Goal: Information Seeking & Learning: Learn about a topic

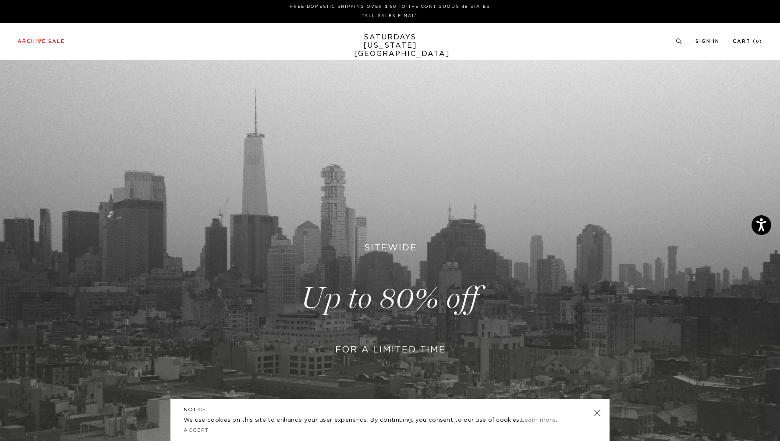
click at [370, 298] on link at bounding box center [390, 298] width 780 height 477
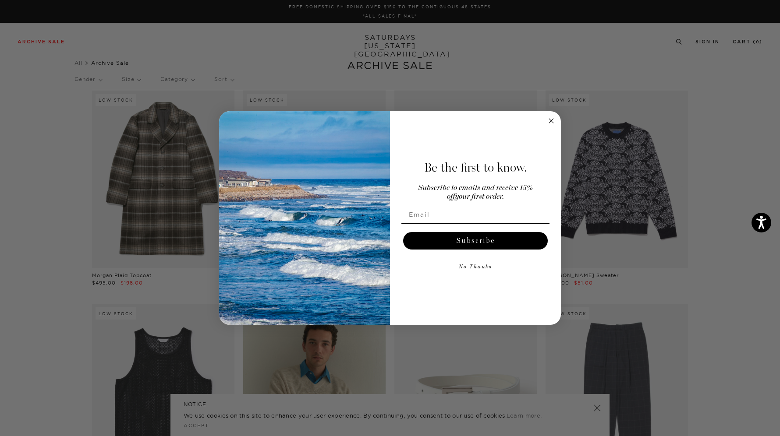
click at [552, 123] on circle "Close dialog" at bounding box center [551, 121] width 10 height 10
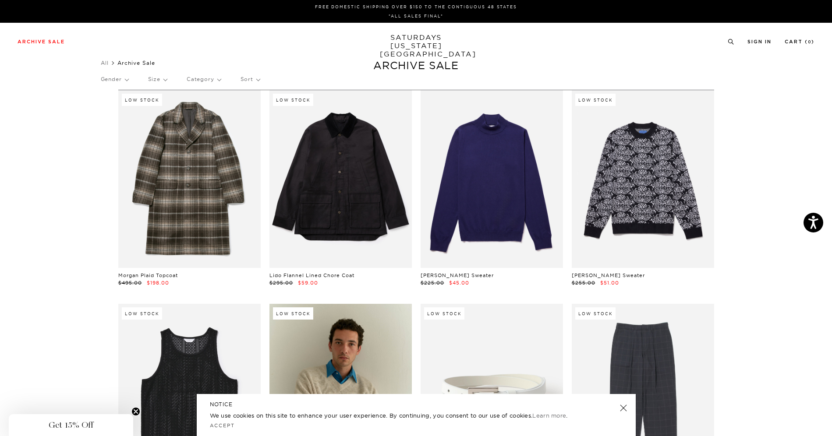
click at [128, 80] on p "Gender" at bounding box center [115, 79] width 28 height 20
click at [115, 109] on p "Mens" at bounding box center [127, 109] width 53 height 11
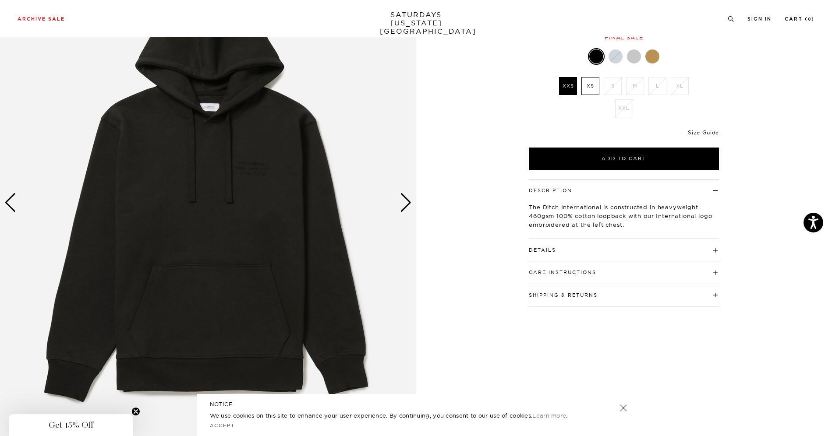
scroll to position [121, 0]
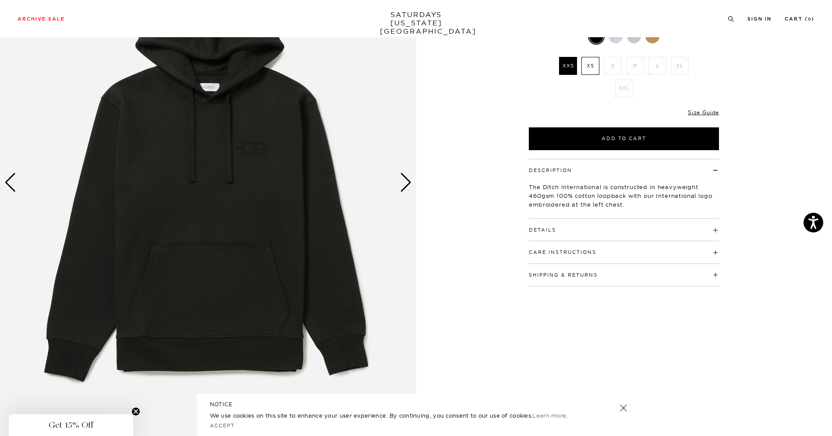
click at [399, 189] on img at bounding box center [208, 183] width 416 height 520
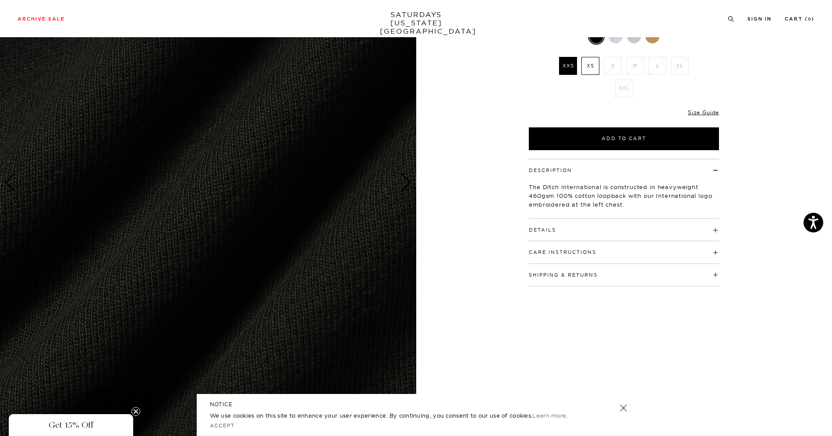
click at [399, 189] on img at bounding box center [208, 183] width 416 height 520
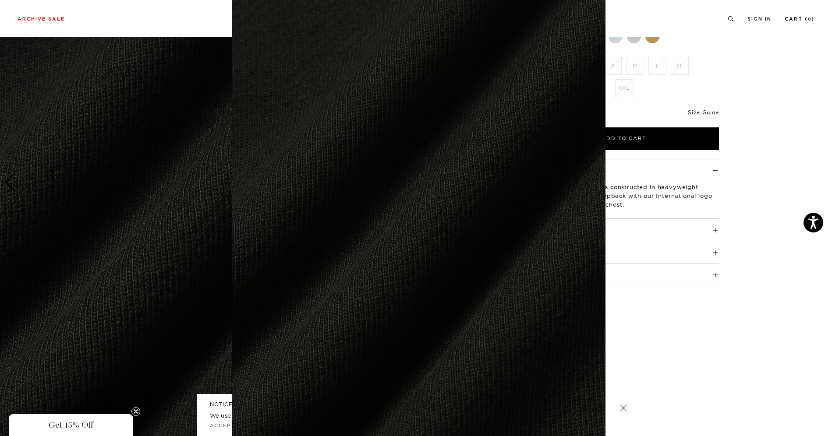
scroll to position [3, 0]
click at [748, 164] on figure at bounding box center [416, 218] width 832 height 436
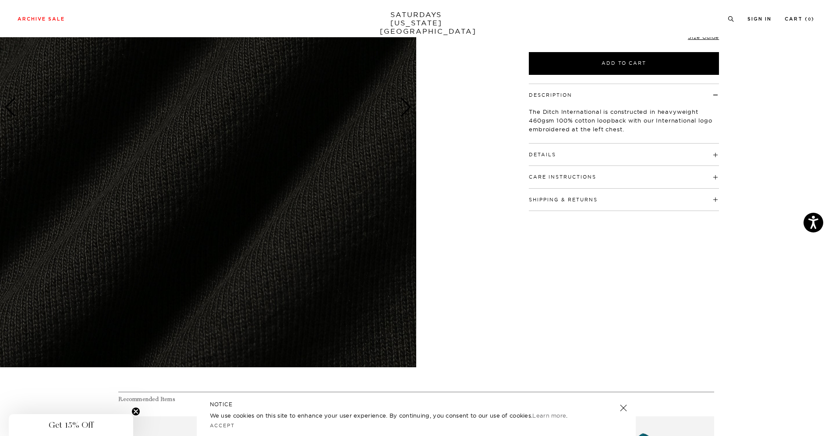
scroll to position [200, 0]
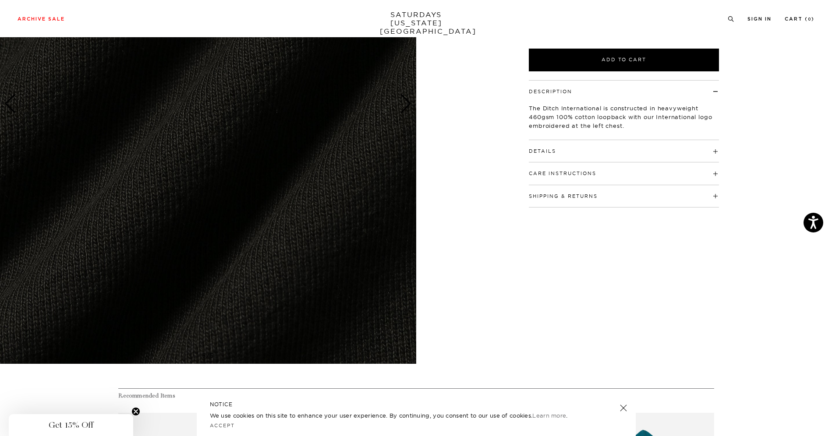
click at [302, 246] on img at bounding box center [208, 104] width 416 height 520
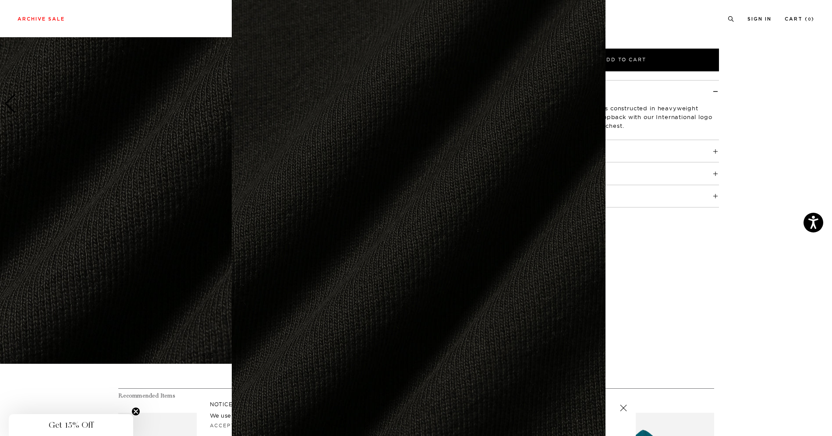
scroll to position [3, 0]
click at [302, 246] on img at bounding box center [419, 221] width 374 height 448
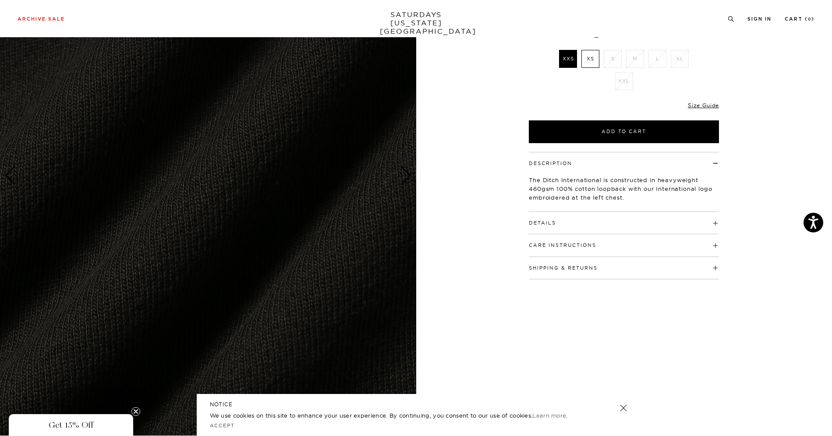
scroll to position [0, 0]
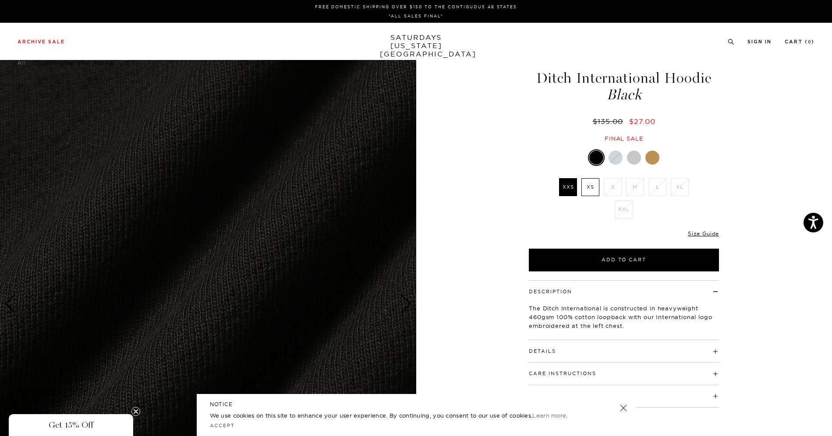
click at [448, 145] on div "5 / 5" at bounding box center [416, 304] width 832 height 520
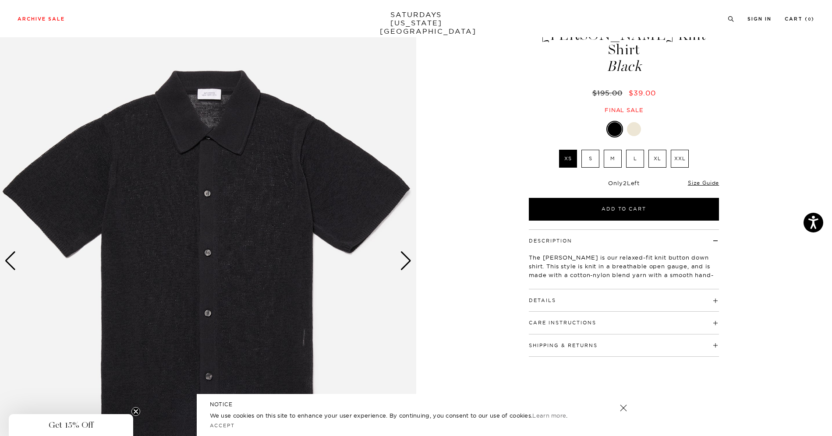
scroll to position [59, 0]
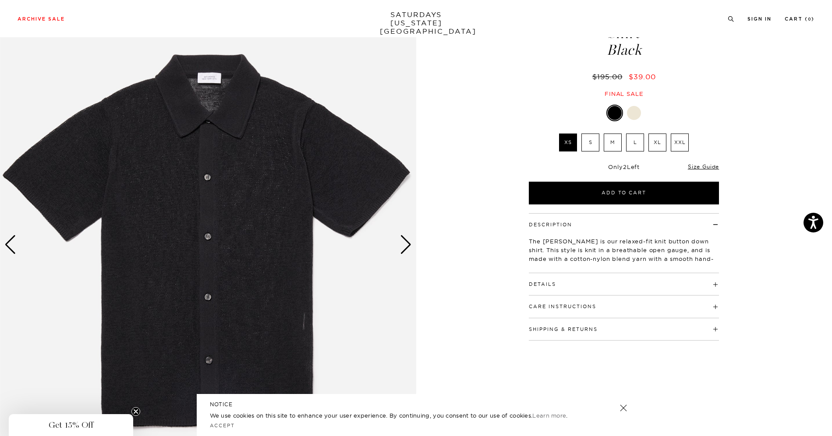
click at [406, 249] on div "Next slide" at bounding box center [406, 244] width 12 height 19
click at [409, 249] on div "Next slide" at bounding box center [406, 244] width 12 height 19
click at [406, 243] on div "Next slide" at bounding box center [406, 244] width 12 height 19
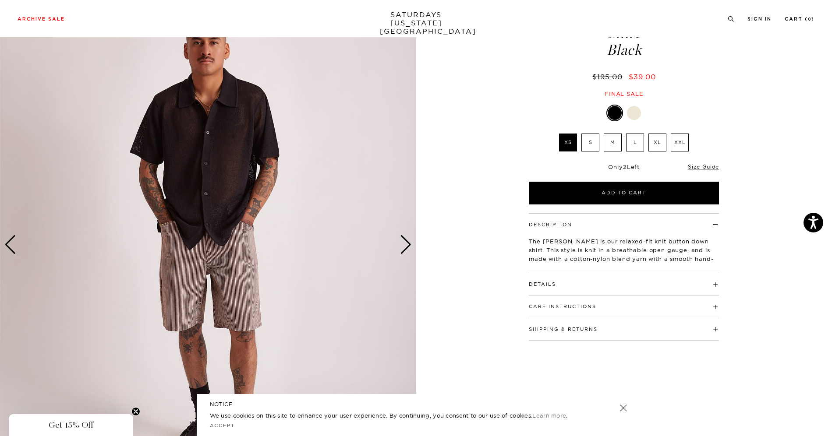
click at [406, 243] on div "Next slide" at bounding box center [406, 244] width 12 height 19
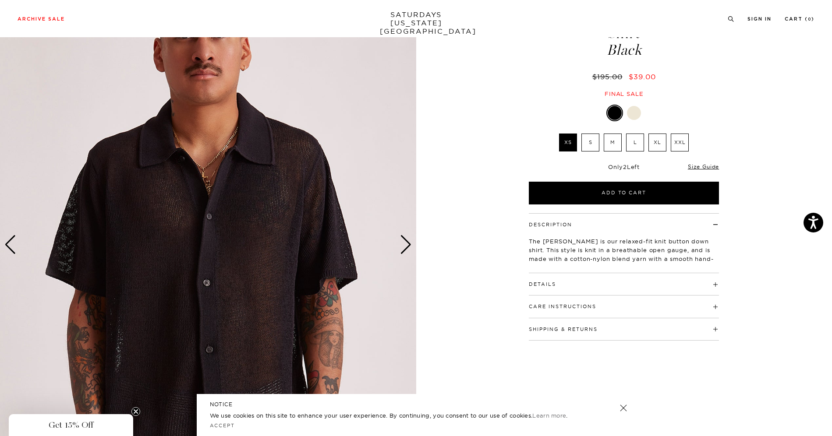
click at [406, 243] on div "Next slide" at bounding box center [406, 244] width 12 height 19
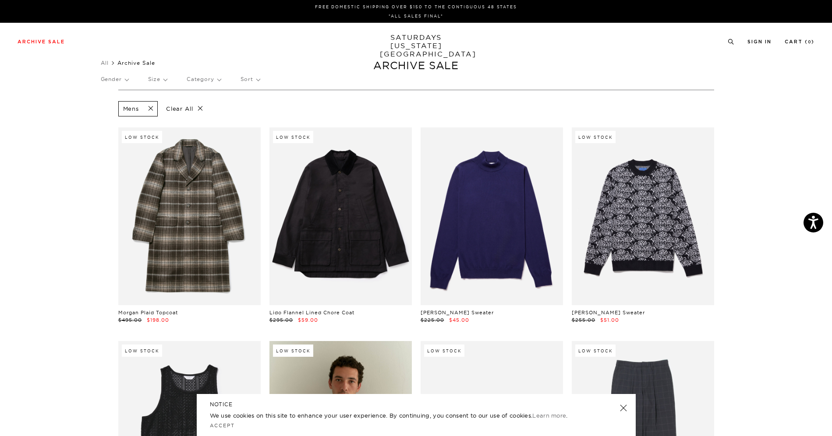
click at [219, 83] on p "Category" at bounding box center [204, 79] width 34 height 20
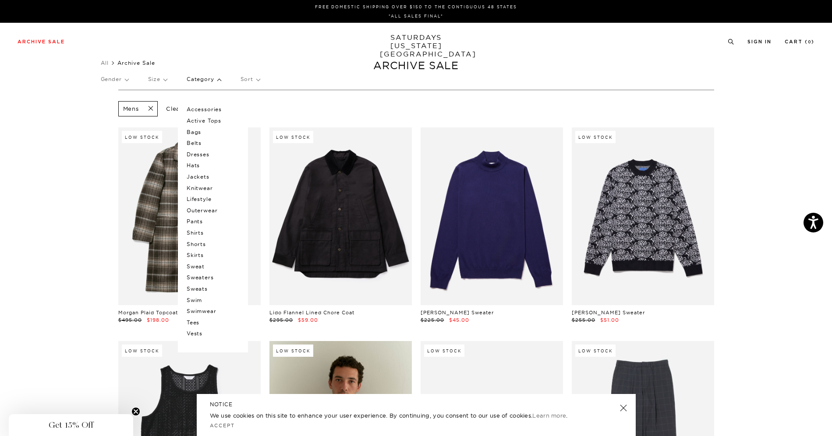
click at [205, 289] on p "Sweats" at bounding box center [213, 288] width 53 height 11
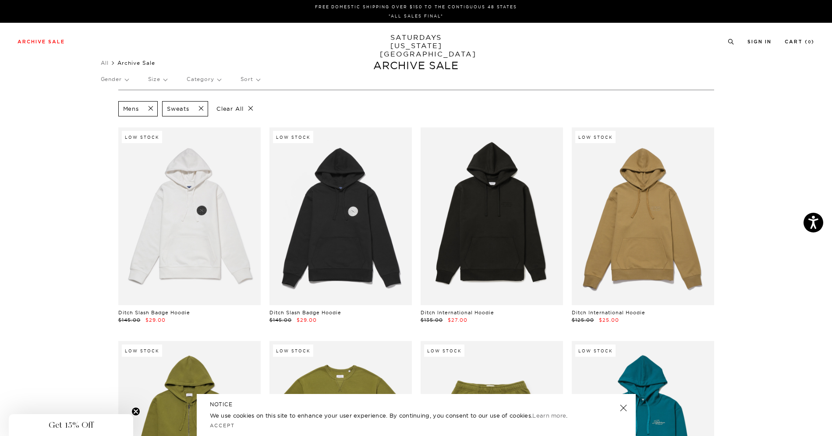
click at [425, 38] on link "SATURDAYS NEW YORK CITY" at bounding box center [416, 45] width 72 height 25
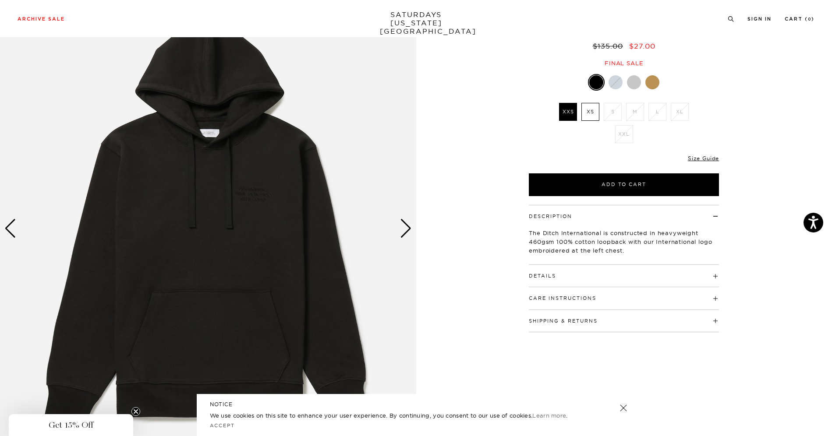
scroll to position [76, 0]
click at [405, 234] on div "Next slide" at bounding box center [406, 228] width 12 height 19
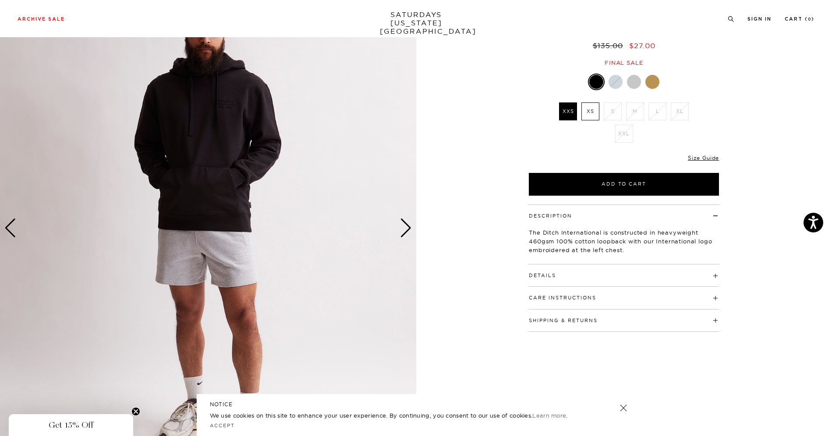
click at [405, 233] on div "Next slide" at bounding box center [406, 228] width 12 height 19
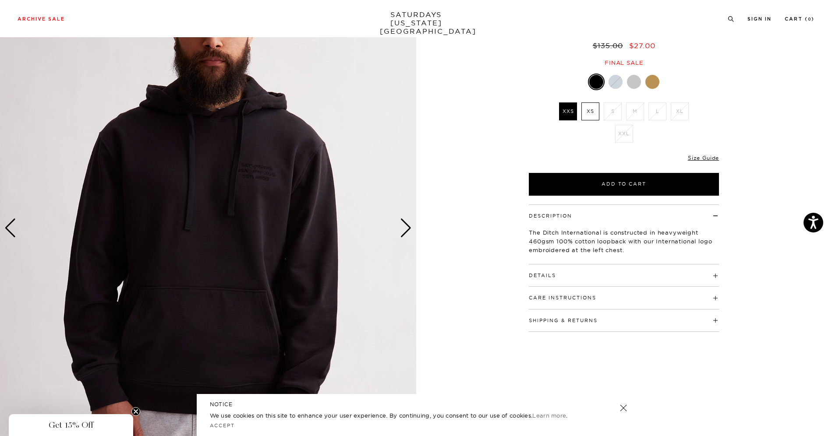
click at [405, 233] on div "Next slide" at bounding box center [406, 228] width 12 height 19
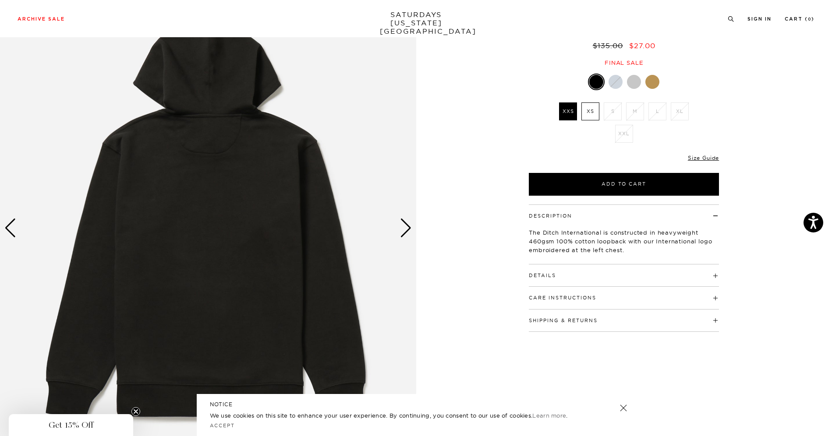
click at [405, 233] on div "Next slide" at bounding box center [406, 228] width 12 height 19
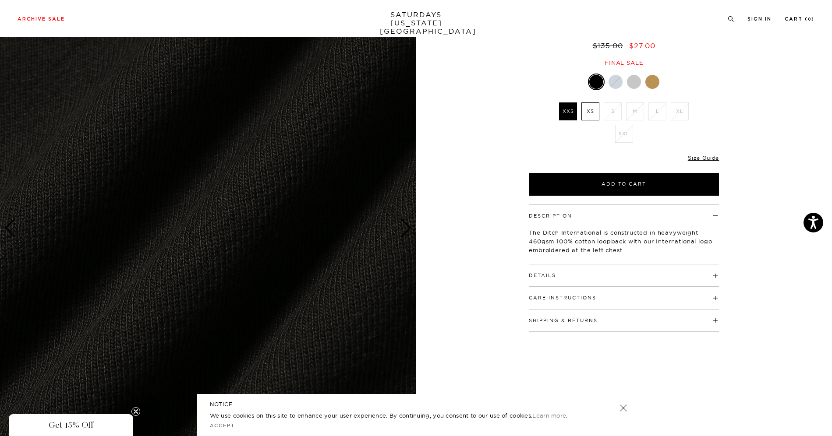
click at [405, 233] on div "Next slide" at bounding box center [406, 228] width 12 height 19
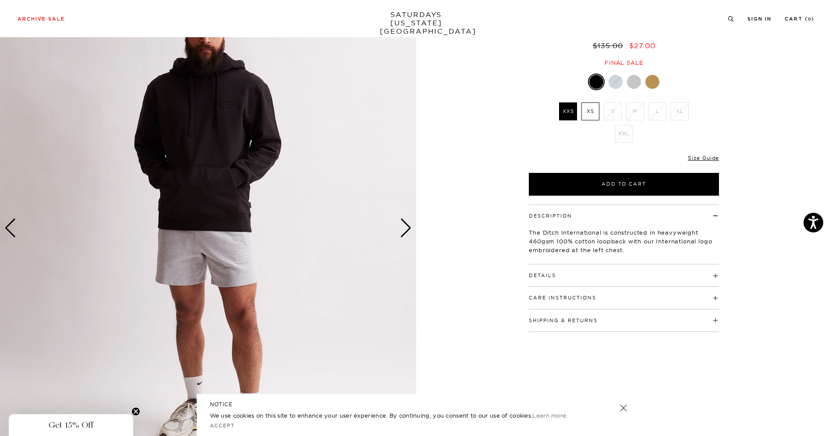
click at [66, 217] on img at bounding box center [208, 228] width 416 height 520
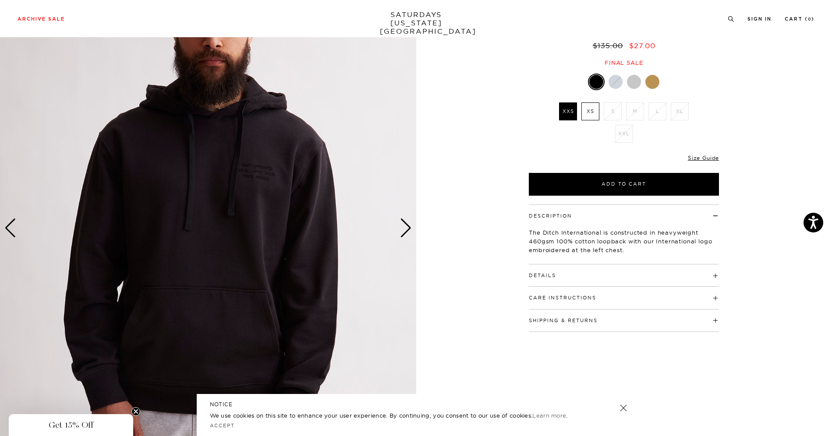
click at [377, 215] on img at bounding box center [208, 228] width 416 height 520
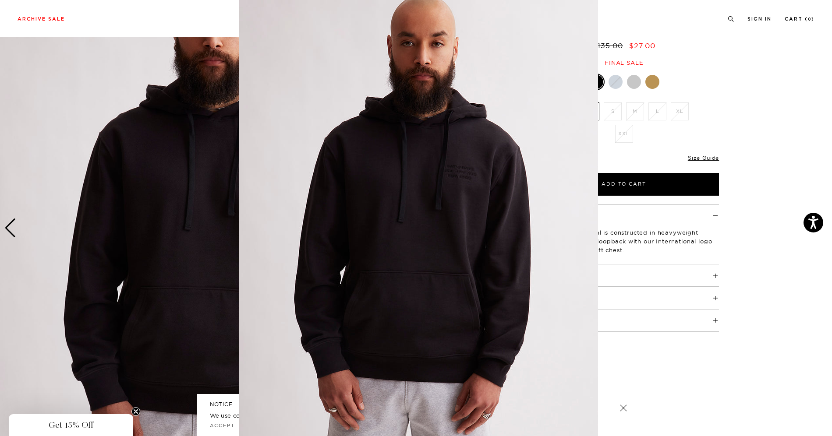
scroll to position [3, 0]
click at [455, 182] on img at bounding box center [418, 221] width 359 height 448
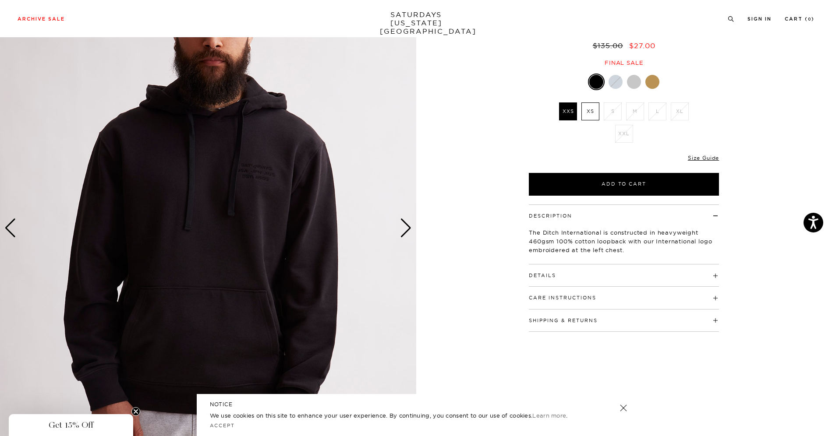
scroll to position [0, 0]
click at [380, 222] on img at bounding box center [208, 228] width 416 height 520
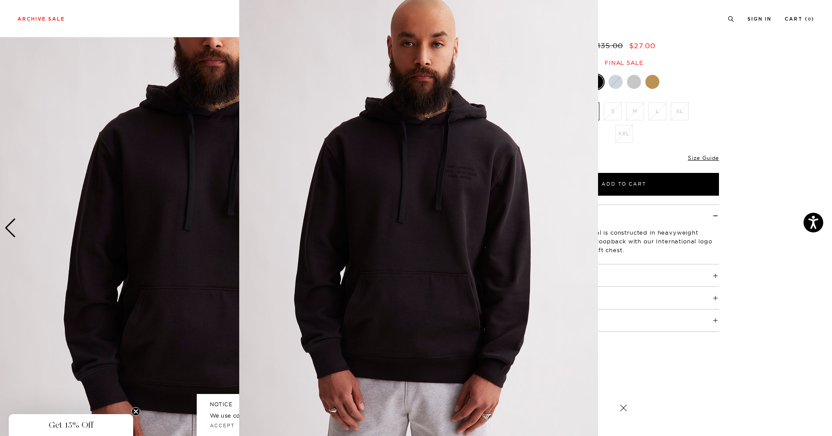
scroll to position [3, 0]
click at [467, 173] on img at bounding box center [418, 221] width 359 height 448
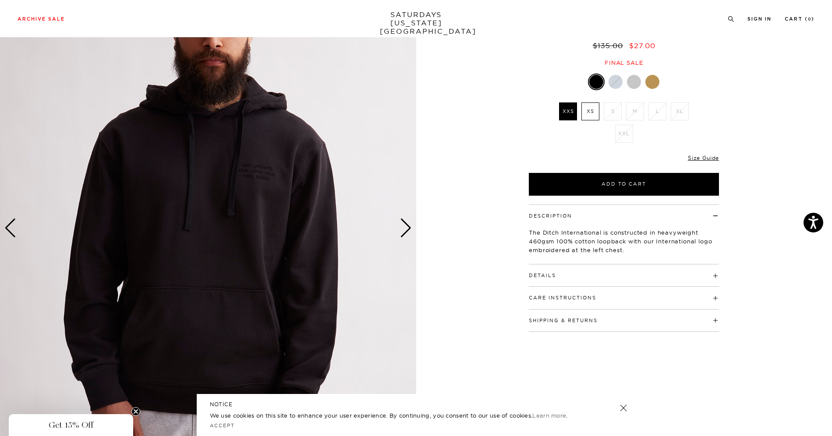
scroll to position [0, 0]
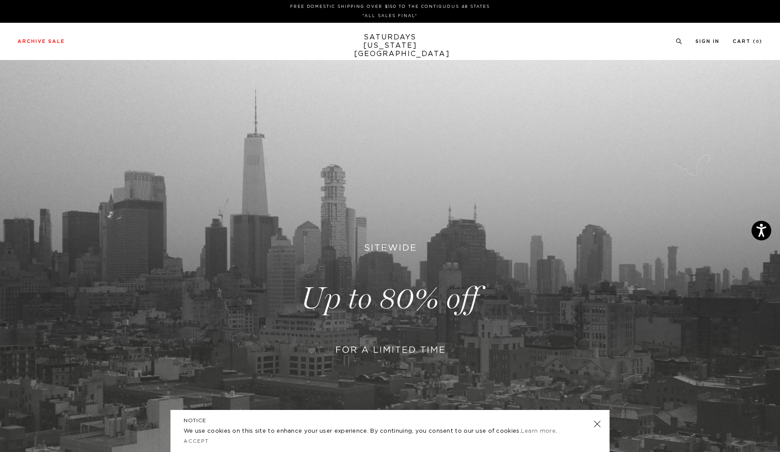
click at [391, 46] on link "SATURDAYS [US_STATE][GEOGRAPHIC_DATA]" at bounding box center [390, 45] width 72 height 25
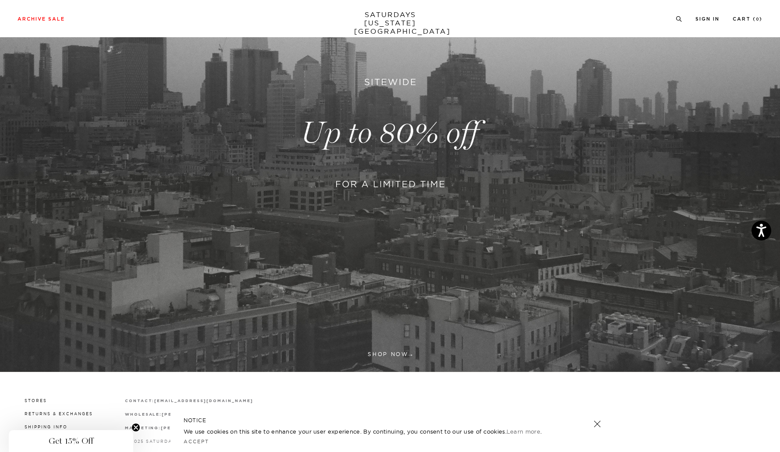
scroll to position [83, 0]
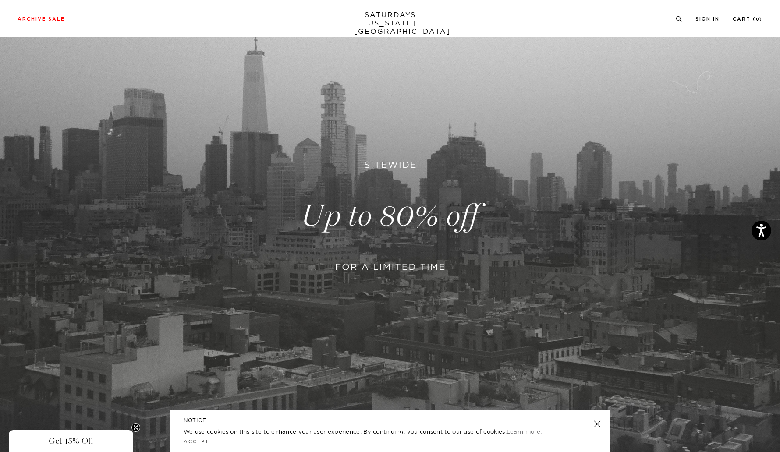
click at [386, 166] on link at bounding box center [390, 215] width 780 height 477
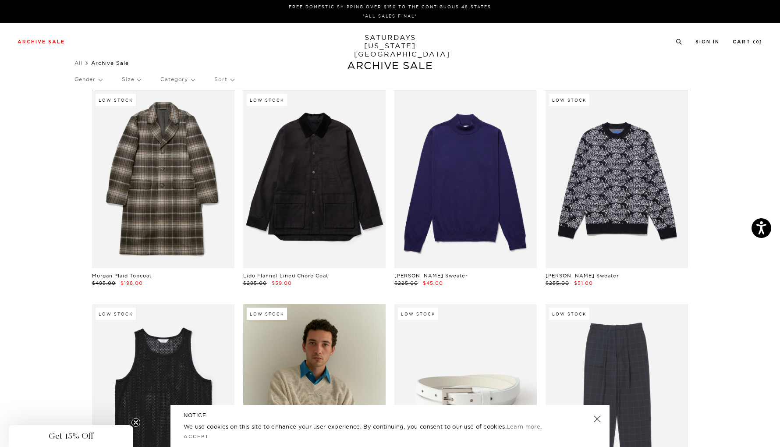
click at [383, 44] on link "SATURDAYS NEW YORK CITY" at bounding box center [390, 45] width 72 height 25
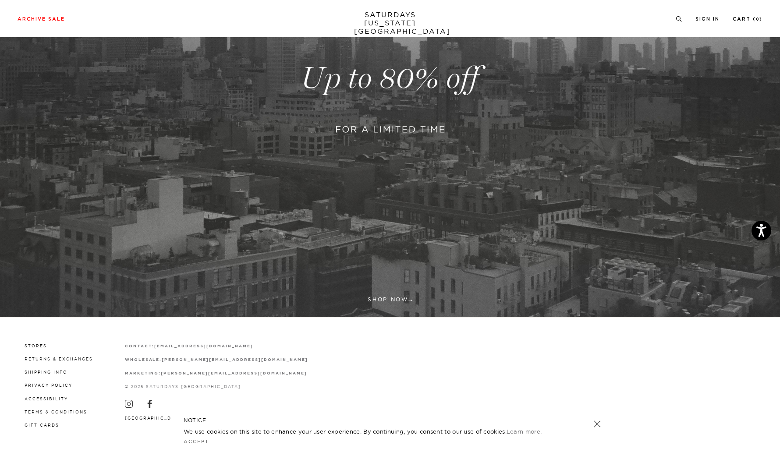
scroll to position [221, 0]
click at [381, 290] on link at bounding box center [390, 78] width 780 height 477
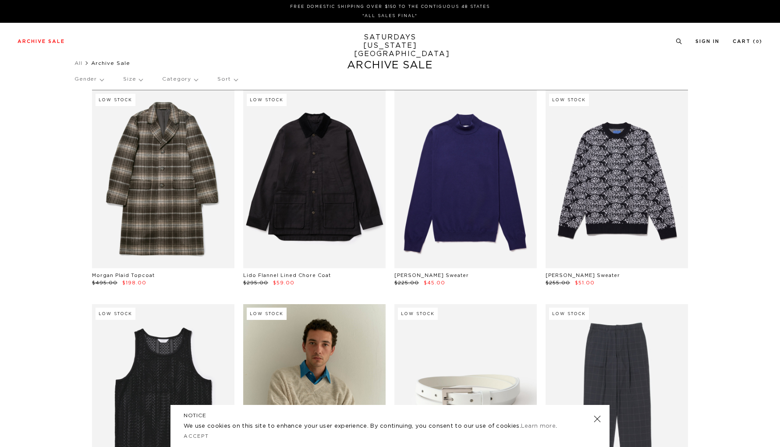
click at [103, 79] on p "Gender" at bounding box center [88, 79] width 29 height 20
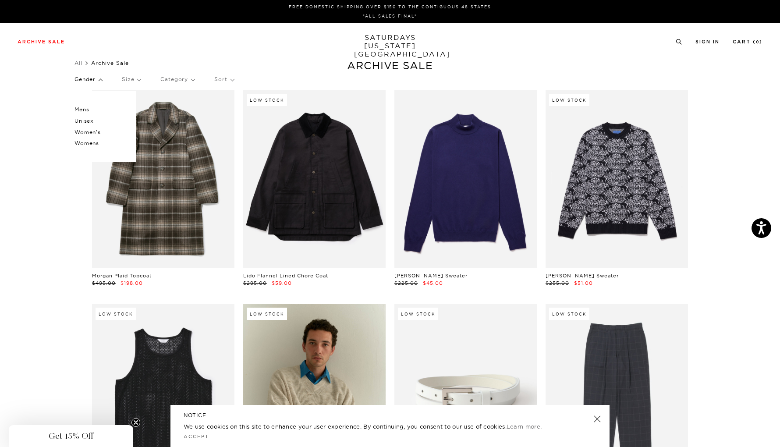
click at [90, 109] on p "Mens" at bounding box center [100, 109] width 53 height 11
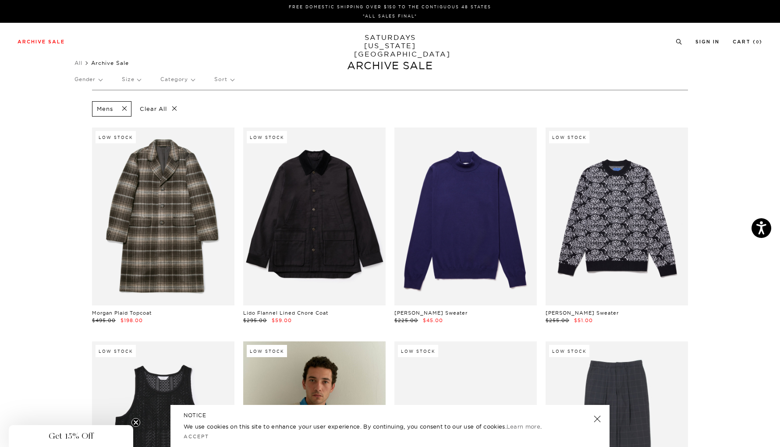
click at [182, 83] on p "Category" at bounding box center [177, 79] width 34 height 20
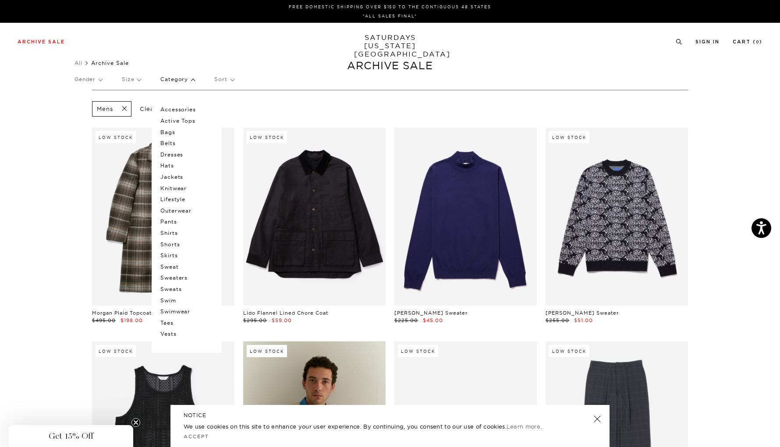
click at [182, 190] on p "Knitwear" at bounding box center [186, 188] width 53 height 11
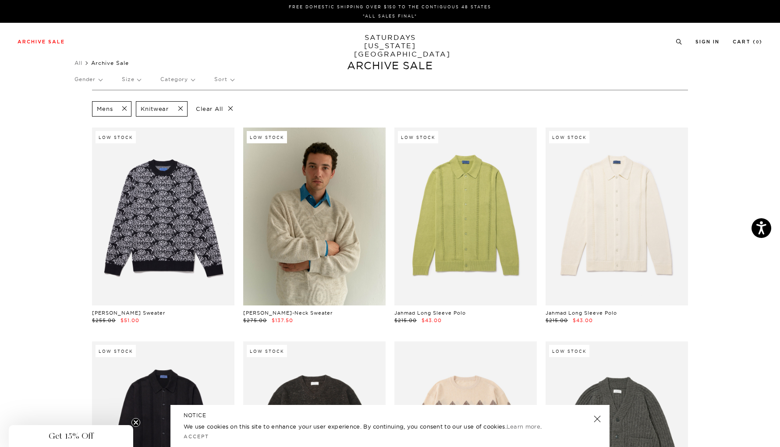
click at [180, 112] on span at bounding box center [178, 109] width 18 height 8
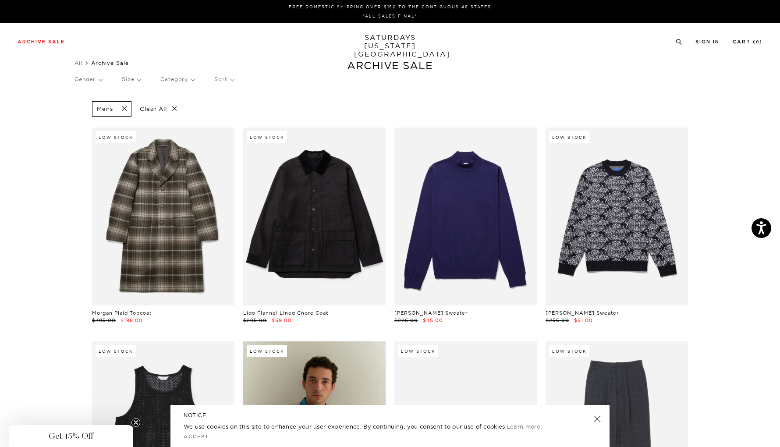
click at [134, 82] on p "Size" at bounding box center [131, 79] width 19 height 20
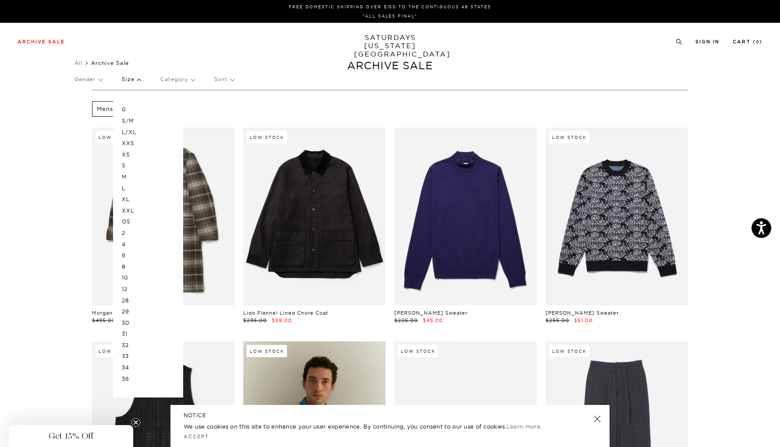
click at [128, 189] on p "L" at bounding box center [148, 188] width 53 height 11
